Goal: Information Seeking & Learning: Learn about a topic

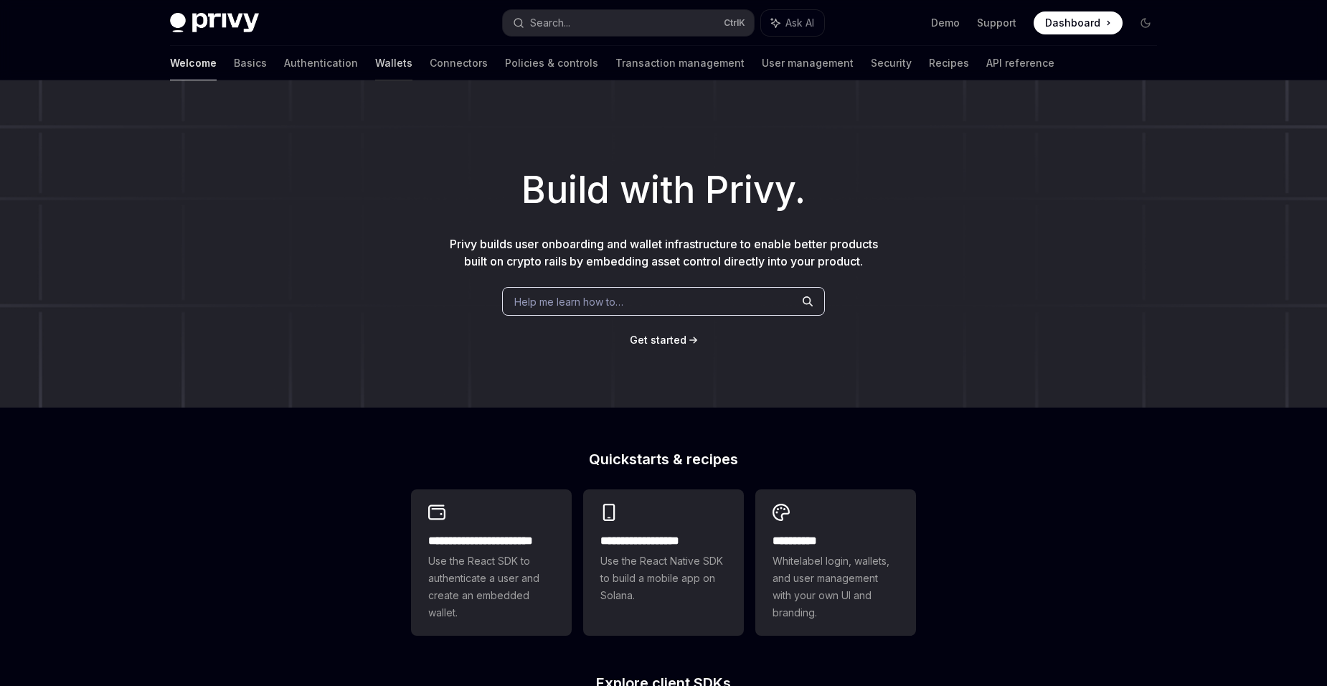
click at [375, 61] on link "Wallets" at bounding box center [393, 63] width 37 height 34
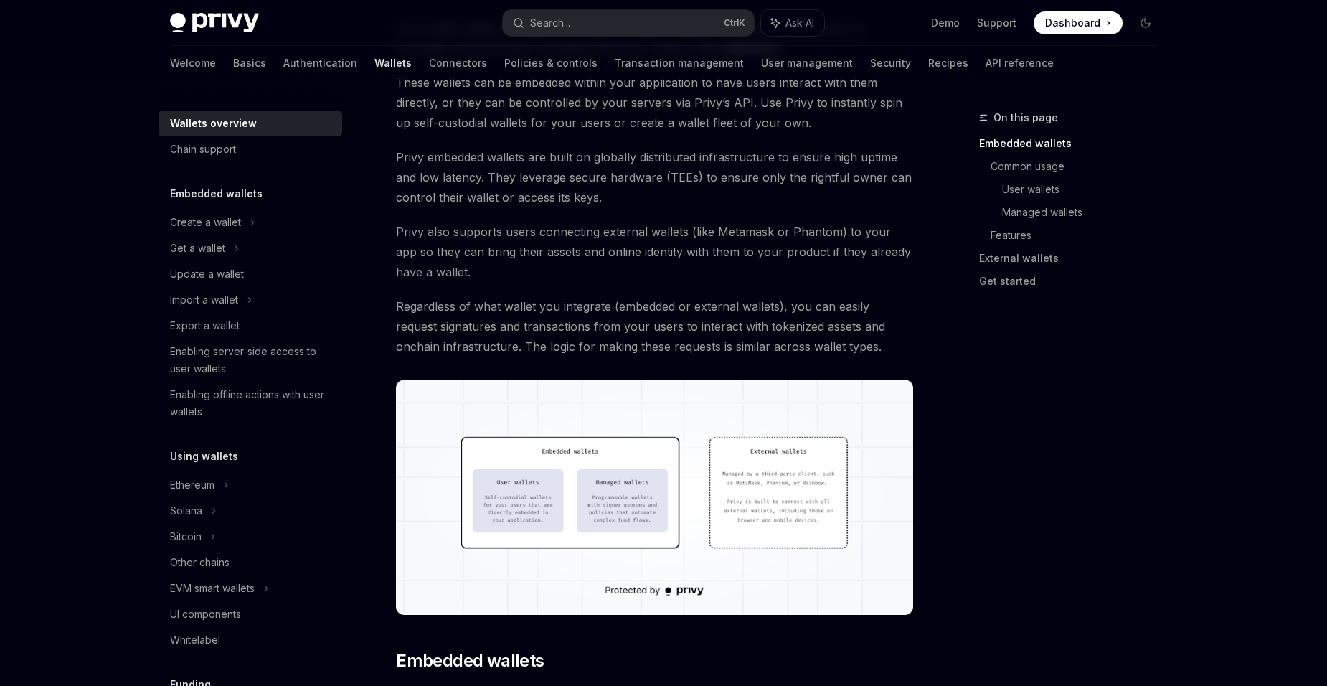
scroll to position [430, 0]
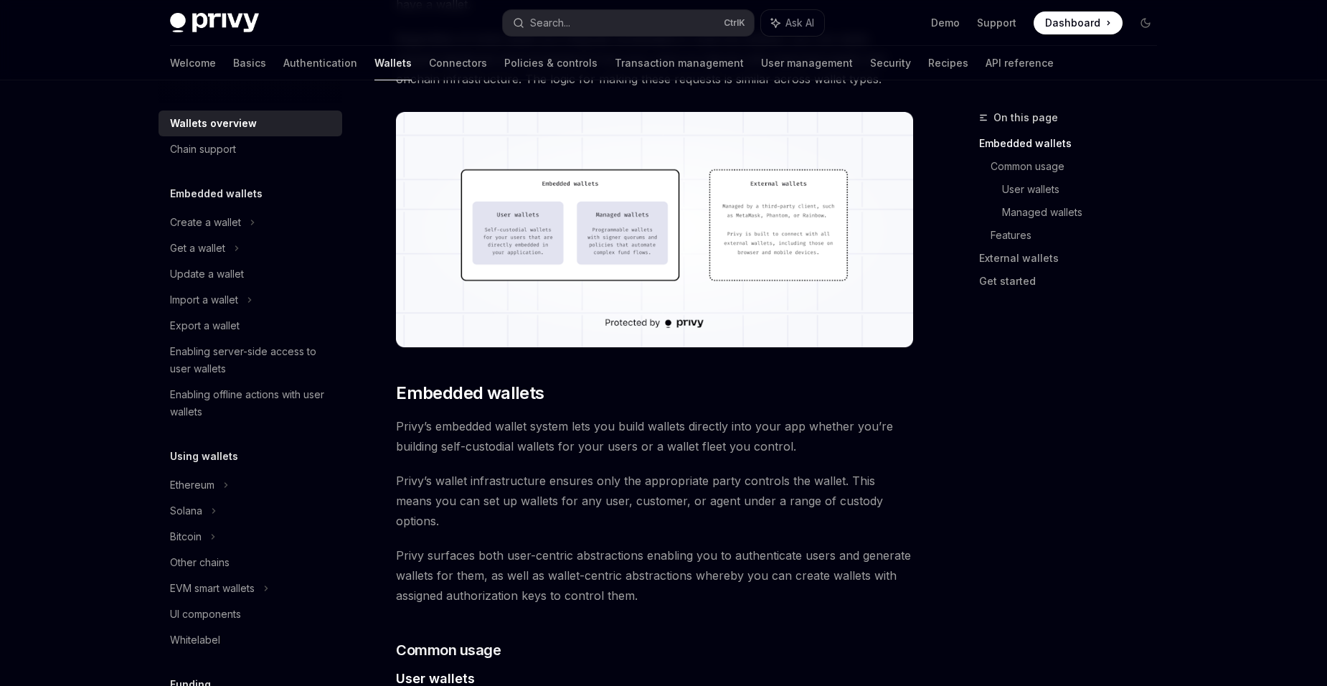
click at [224, 24] on img at bounding box center [214, 23] width 89 height 20
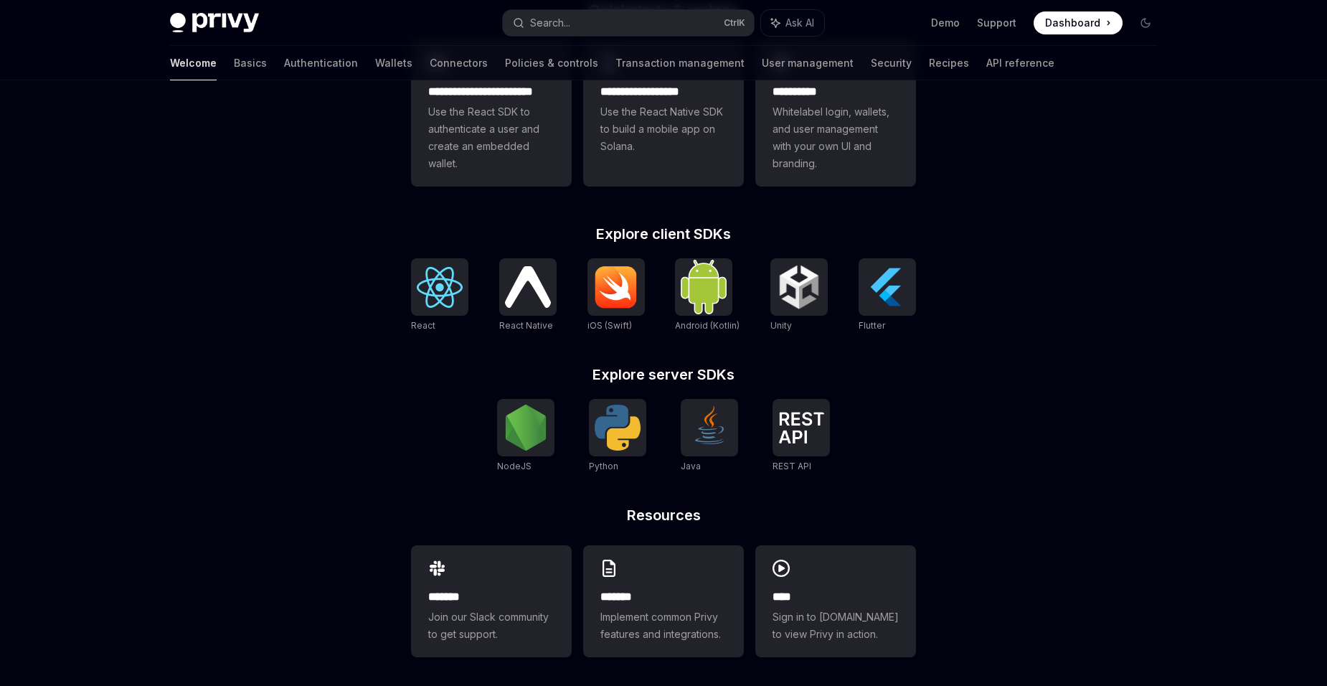
scroll to position [455, 0]
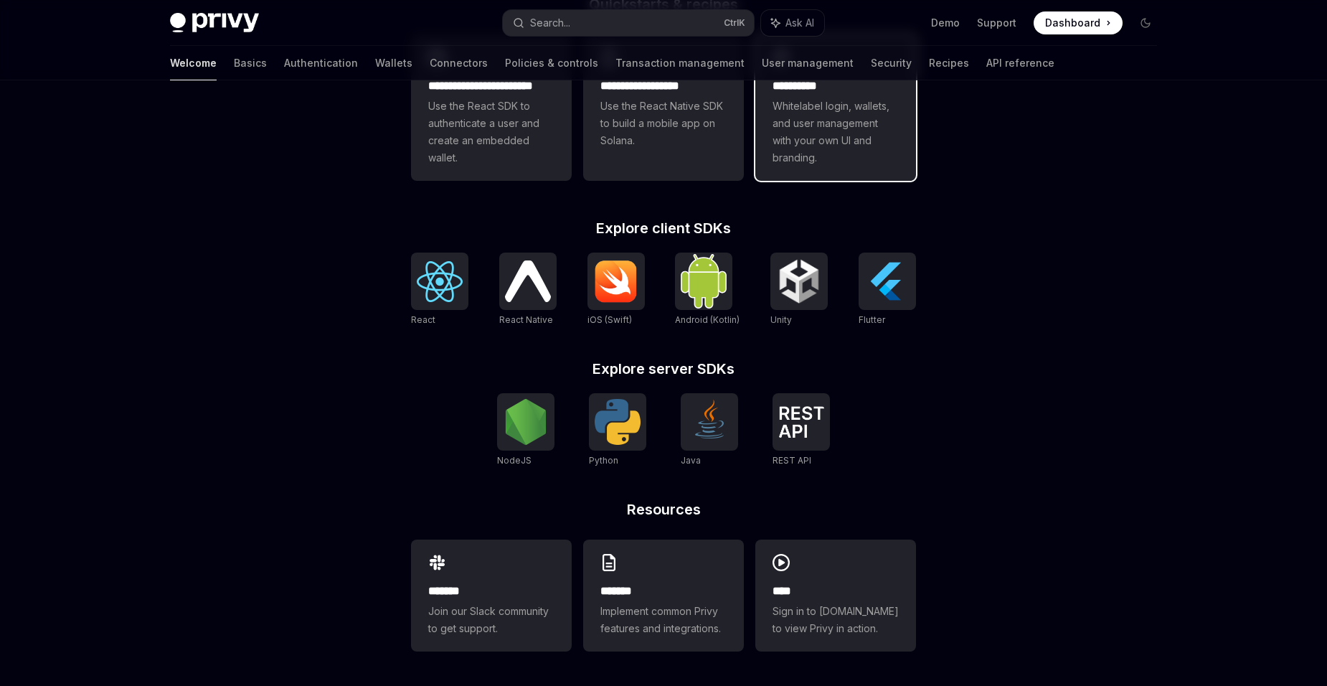
click at [811, 161] on span "Whitelabel login, wallets, and user management with your own UI and branding." at bounding box center [836, 132] width 126 height 69
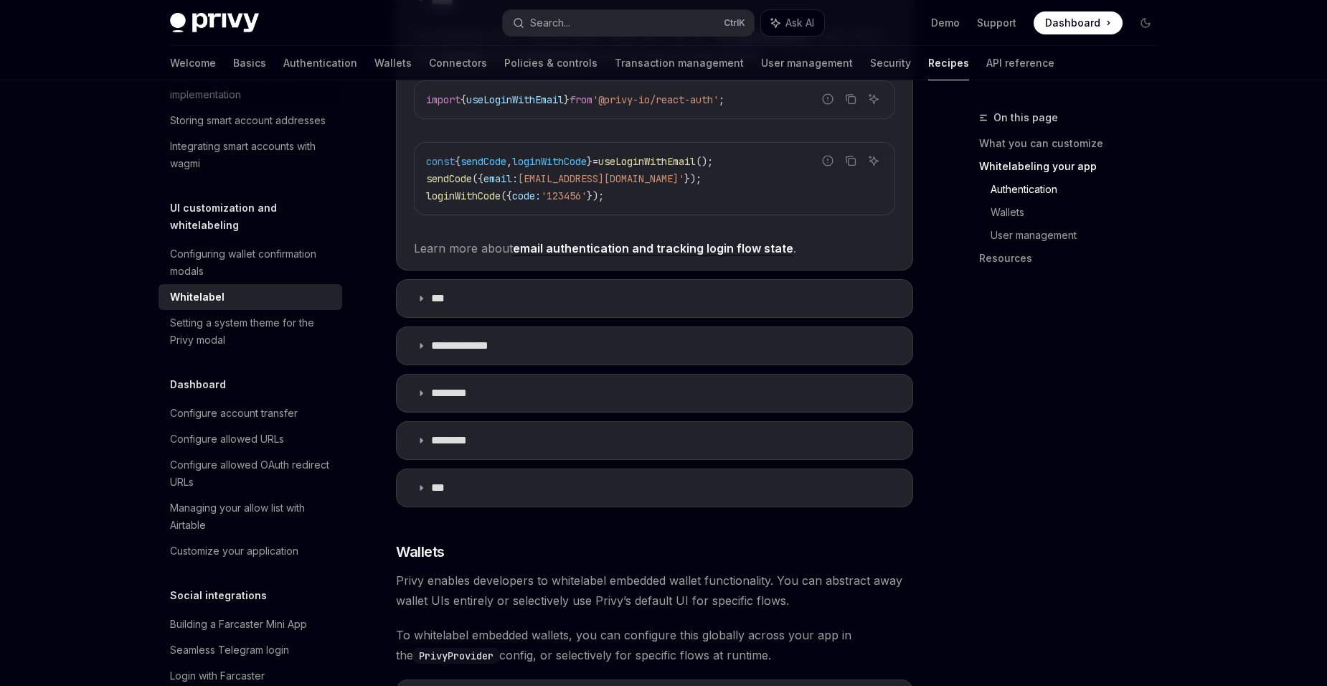
scroll to position [861, 0]
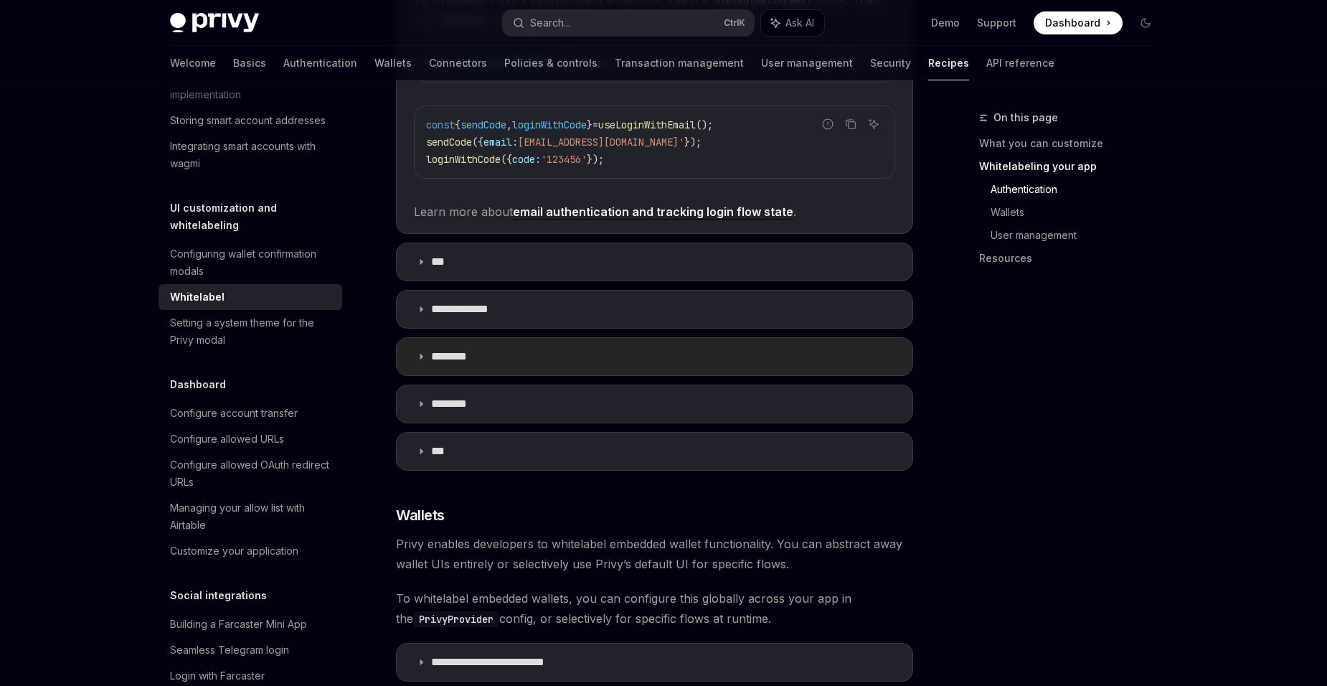
click at [542, 338] on summary "********" at bounding box center [655, 356] width 516 height 37
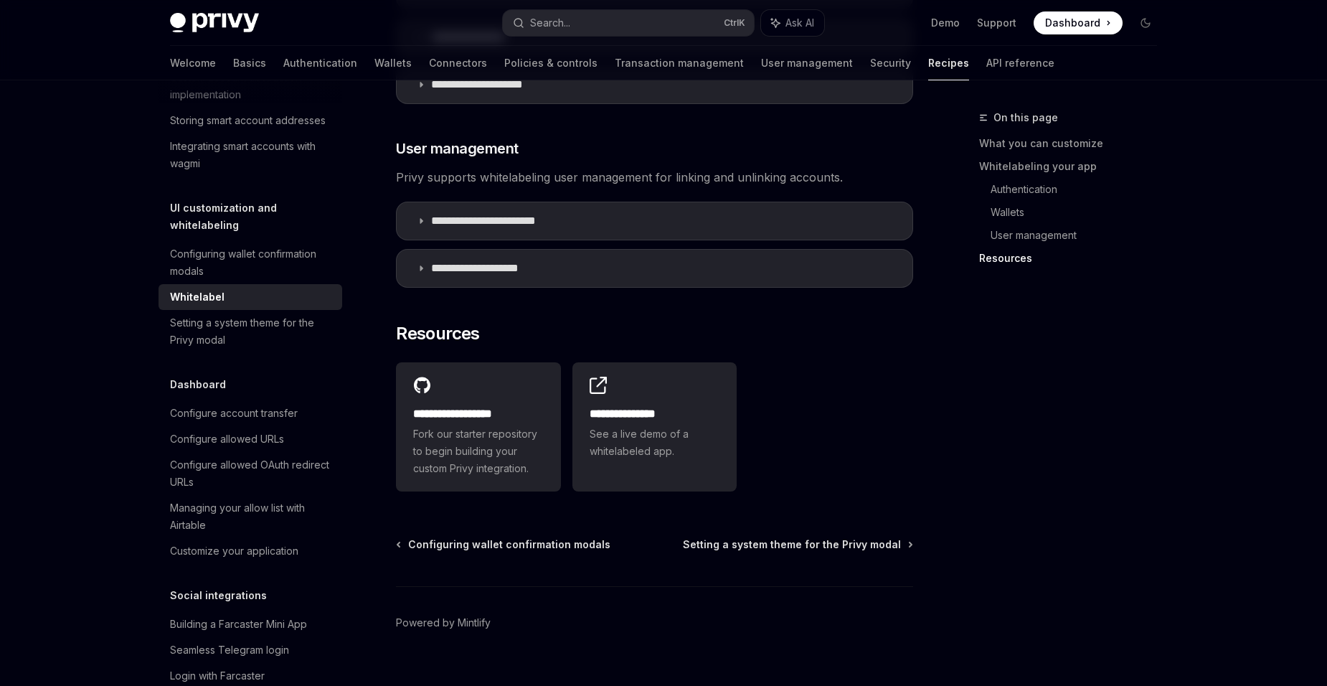
scroll to position [2251, 0]
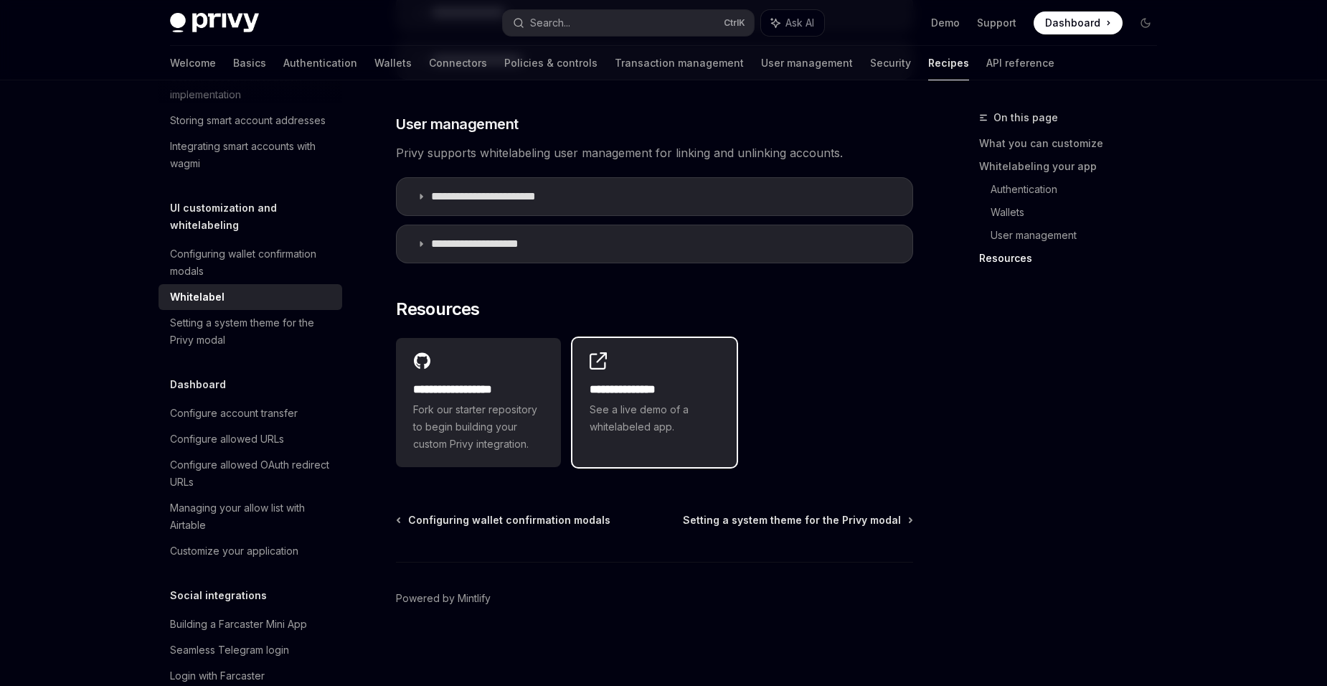
click at [615, 387] on h2 "**********" at bounding box center [655, 389] width 131 height 17
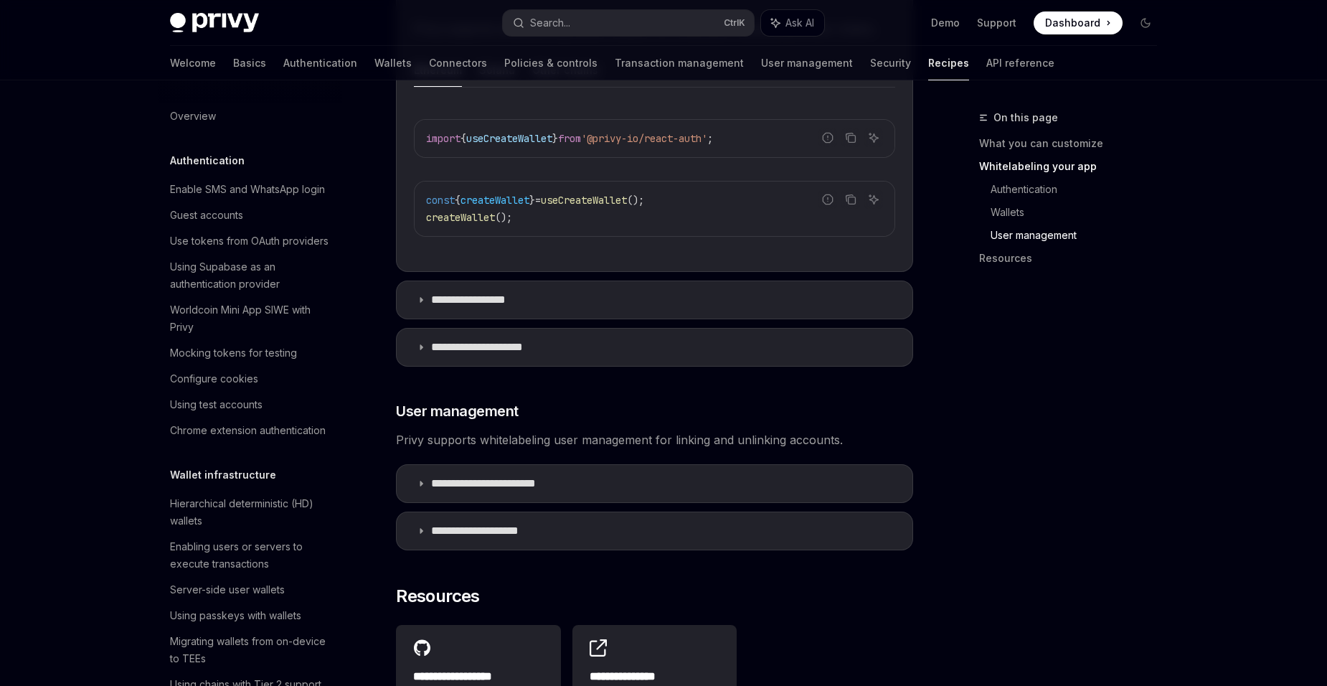
scroll to position [2035, 0]
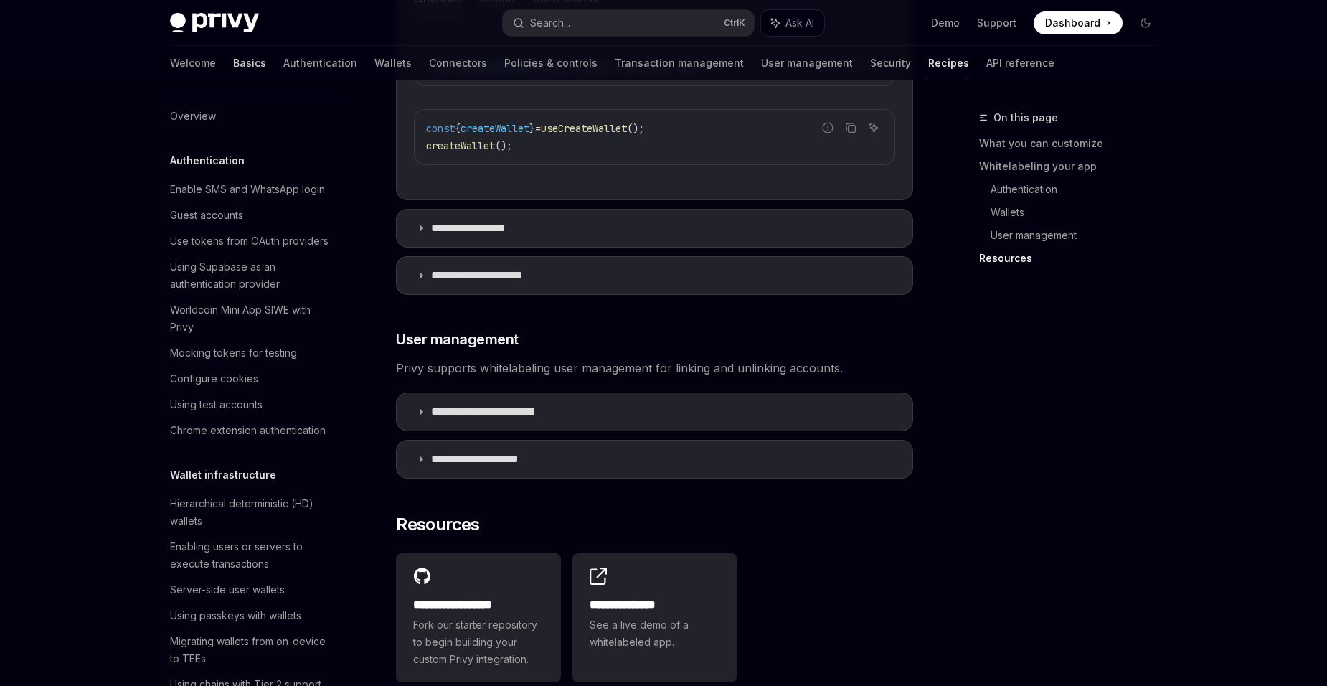
click at [233, 62] on link "Basics" at bounding box center [249, 63] width 33 height 34
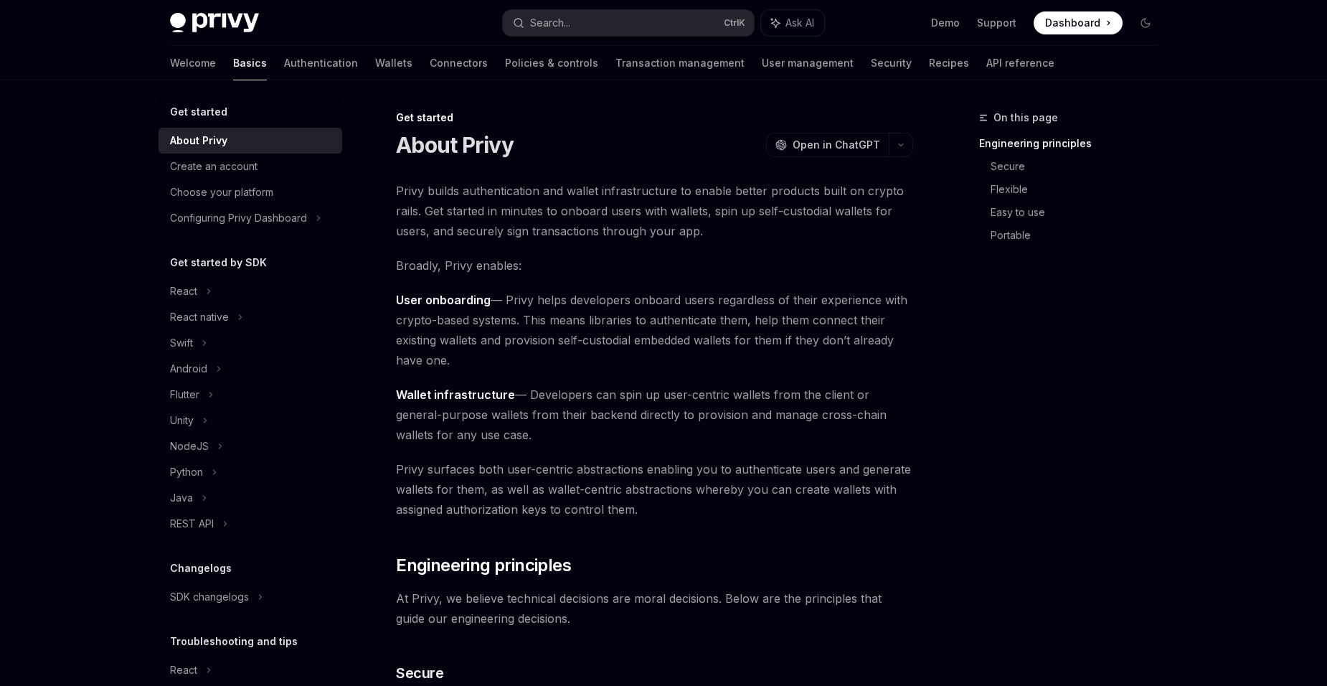
click at [211, 26] on img at bounding box center [214, 23] width 89 height 20
type textarea "*"
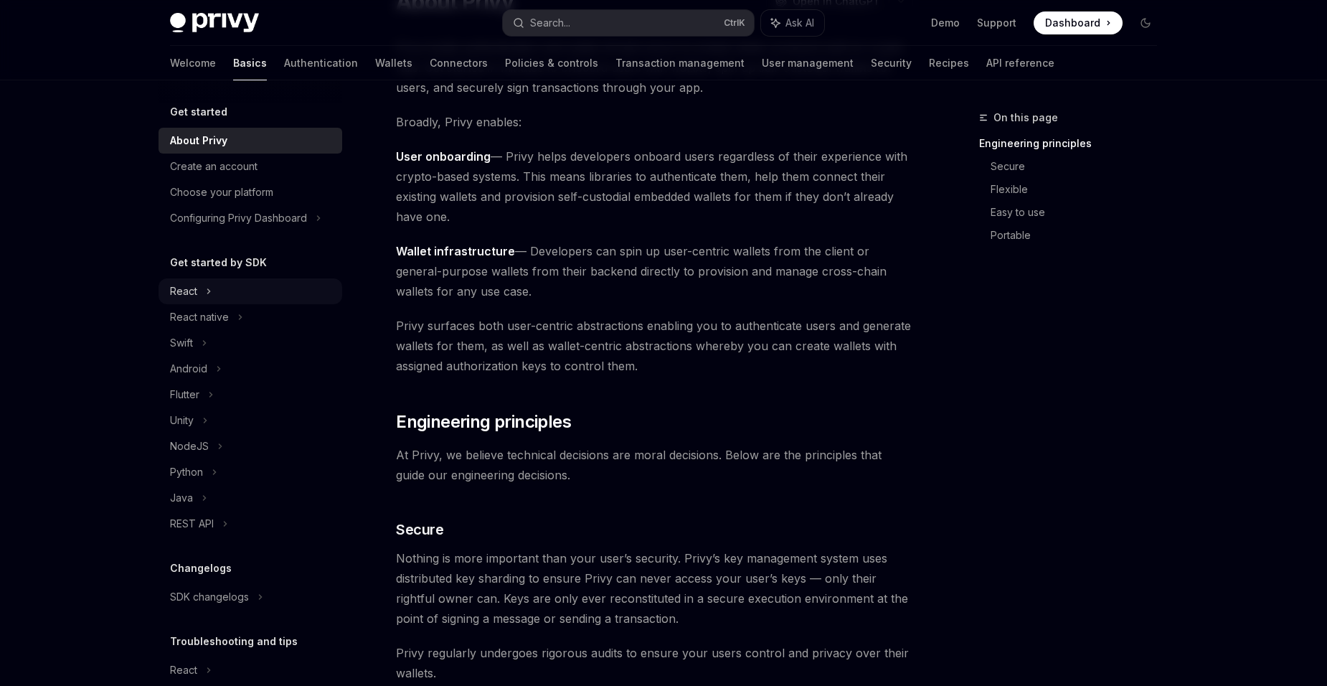
click at [207, 296] on icon at bounding box center [209, 291] width 6 height 17
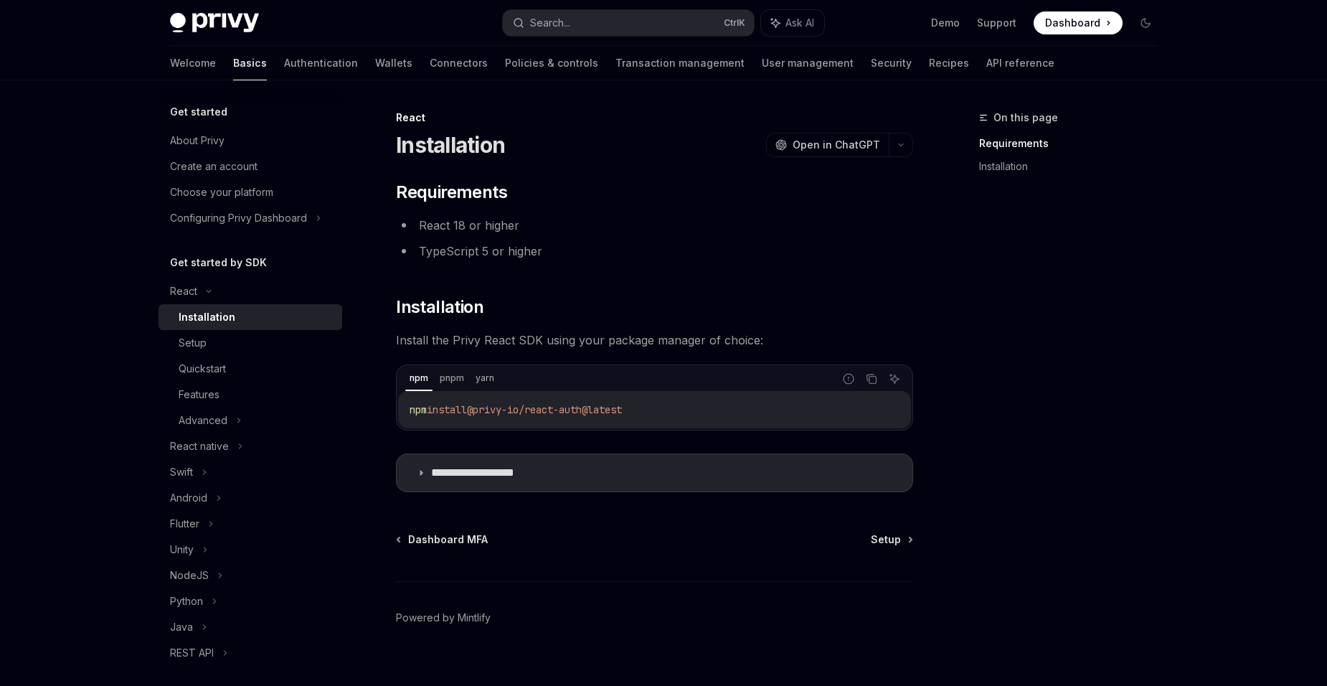
click at [284, 57] on link "Authentication" at bounding box center [321, 63] width 74 height 34
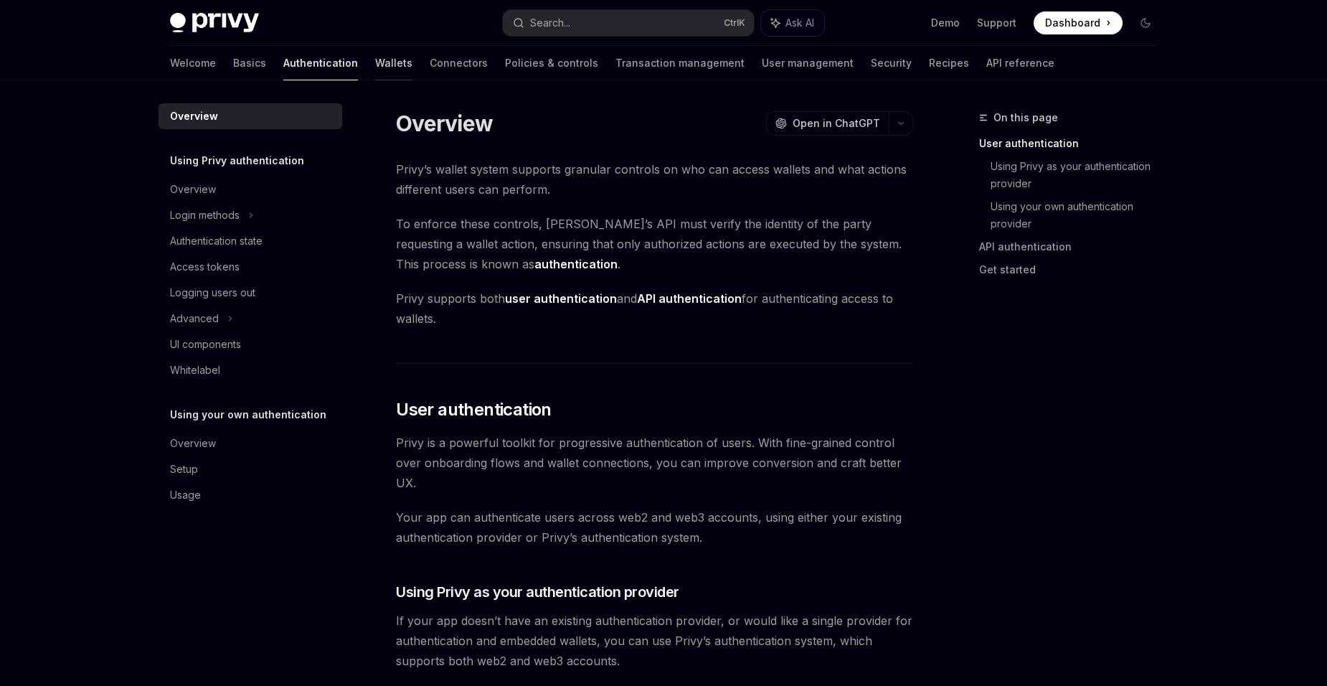
click at [375, 65] on link "Wallets" at bounding box center [393, 63] width 37 height 34
type textarea "*"
